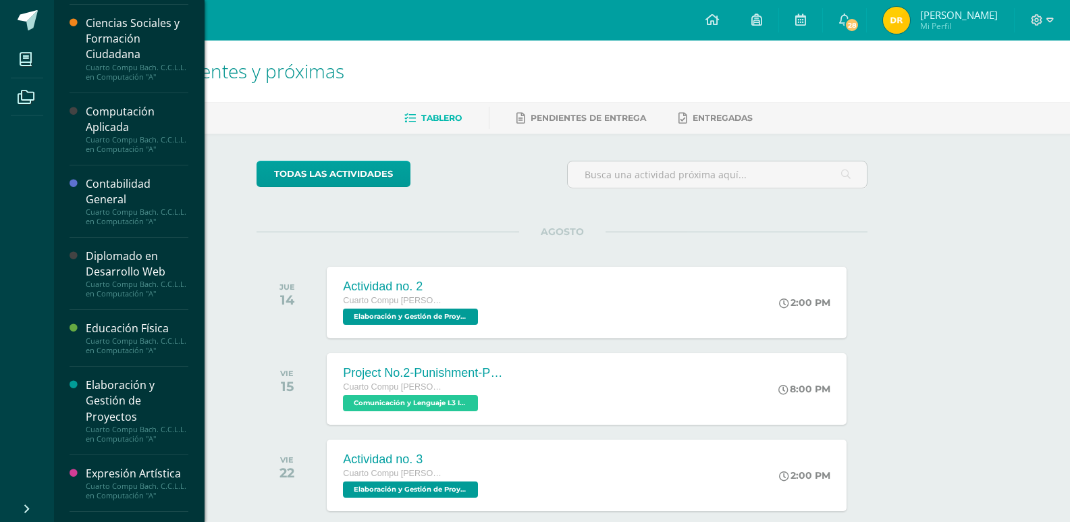
scroll to position [135, 0]
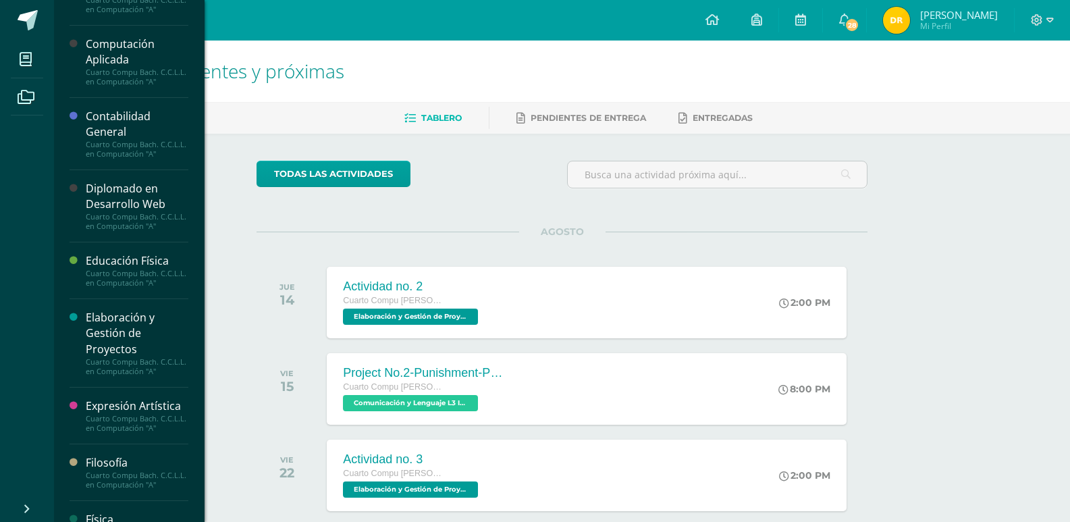
click at [122, 212] on div "Diplomado en Desarrollo Web" at bounding box center [137, 196] width 103 height 31
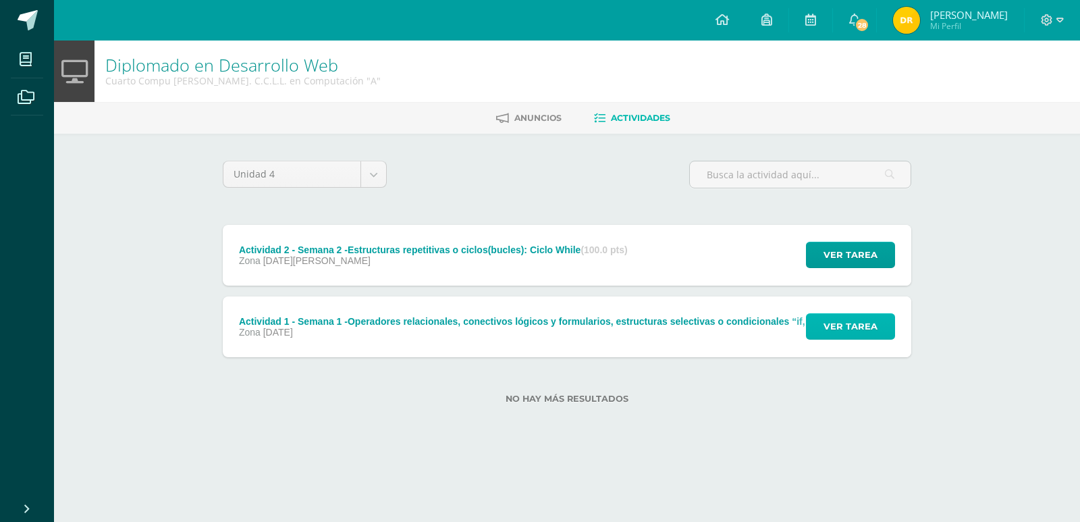
click at [867, 324] on span "Ver tarea" at bounding box center [850, 326] width 54 height 25
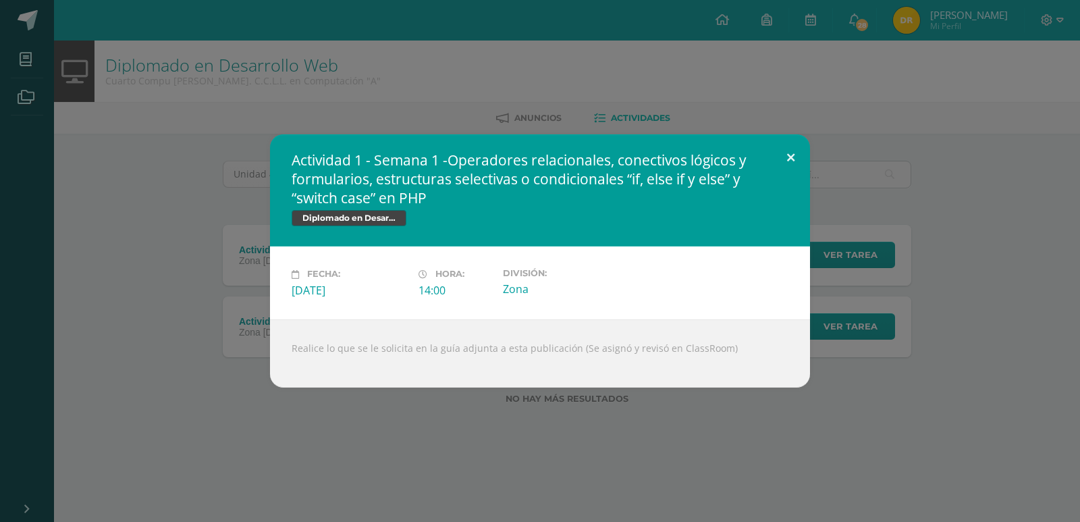
drag, startPoint x: 798, startPoint y: 153, endPoint x: 819, endPoint y: 178, distance: 33.1
click at [797, 154] on button at bounding box center [790, 157] width 38 height 46
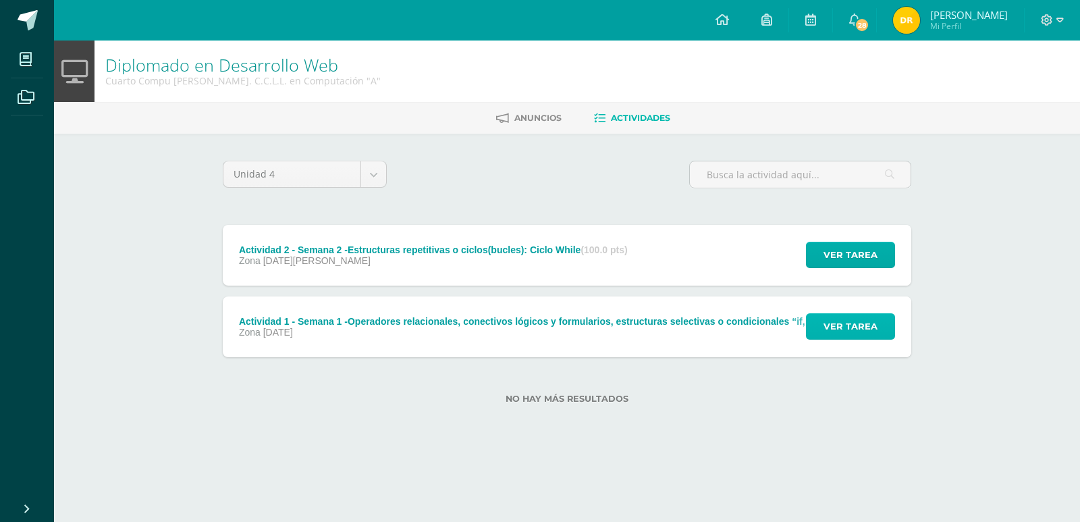
drag, startPoint x: 868, startPoint y: 258, endPoint x: 856, endPoint y: 264, distance: 13.3
click at [865, 234] on div "Ver tarea" at bounding box center [848, 255] width 126 height 61
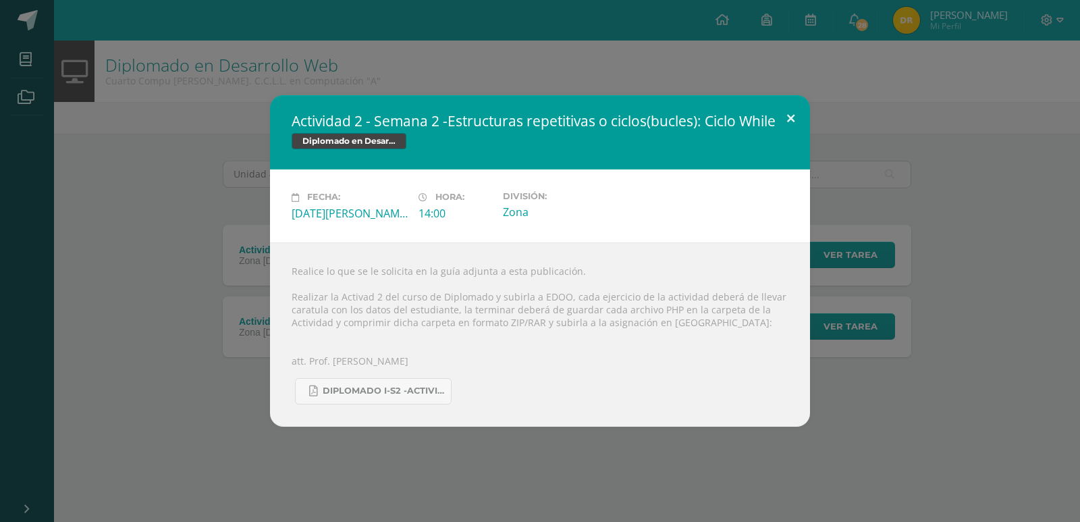
click at [796, 115] on button at bounding box center [790, 118] width 38 height 46
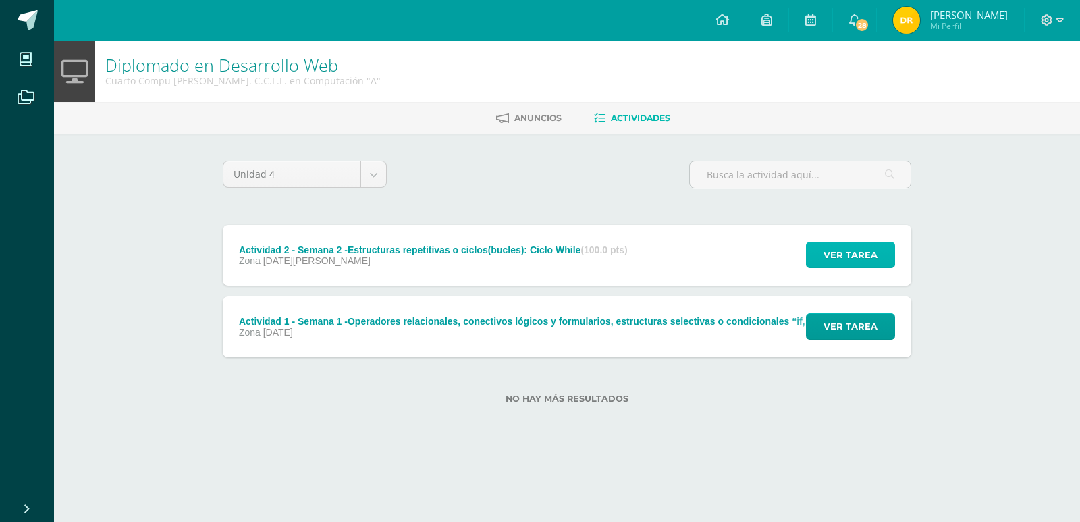
click at [850, 261] on span "Ver tarea" at bounding box center [850, 254] width 54 height 25
